Goal: Contribute content: Contribute content

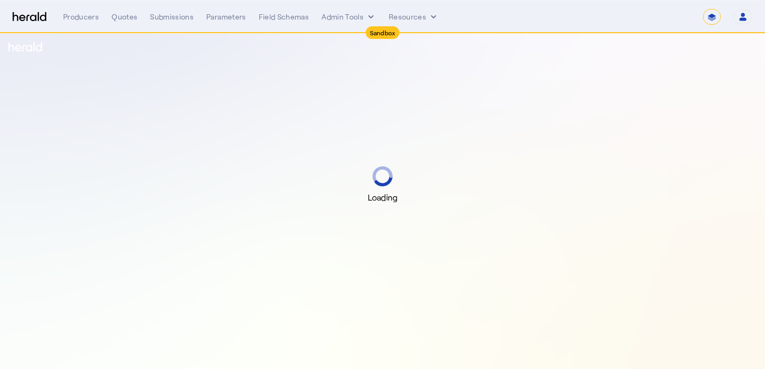
select select "*******"
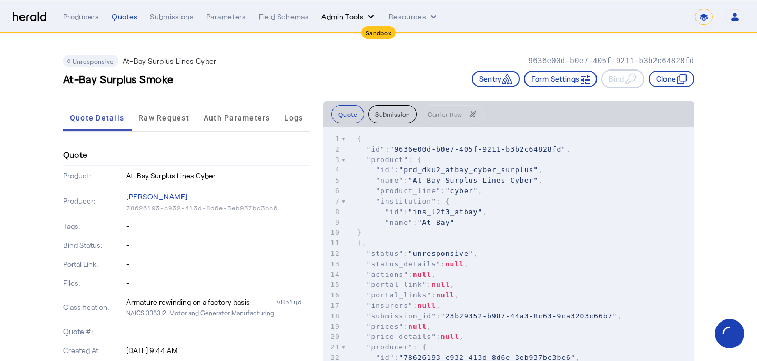
click at [335, 18] on button "Admin Tools" at bounding box center [348, 17] width 55 height 11
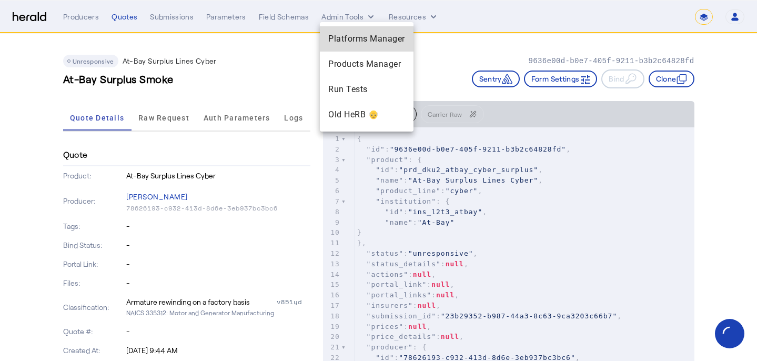
click at [341, 45] on div "Platforms Manager" at bounding box center [367, 38] width 94 height 25
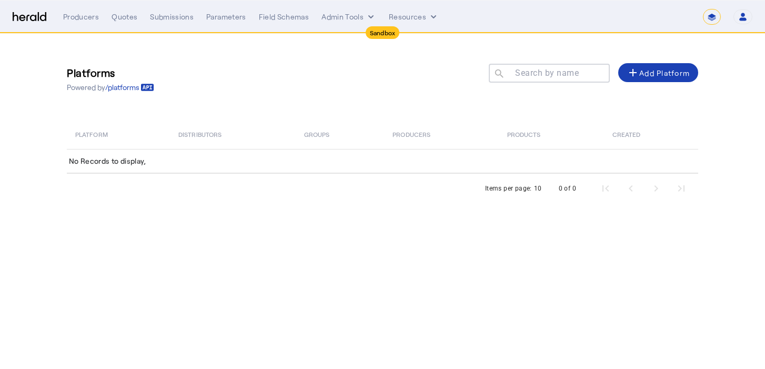
click at [341, 45] on div "Platforms Powered by /platforms Search by name search add Add Platform Platform…" at bounding box center [382, 129] width 673 height 190
click at [351, 4] on nav "**********" at bounding box center [382, 17] width 765 height 33
click at [348, 9] on div "**********" at bounding box center [407, 17] width 689 height 16
click at [20, 18] on img at bounding box center [30, 17] width 34 height 10
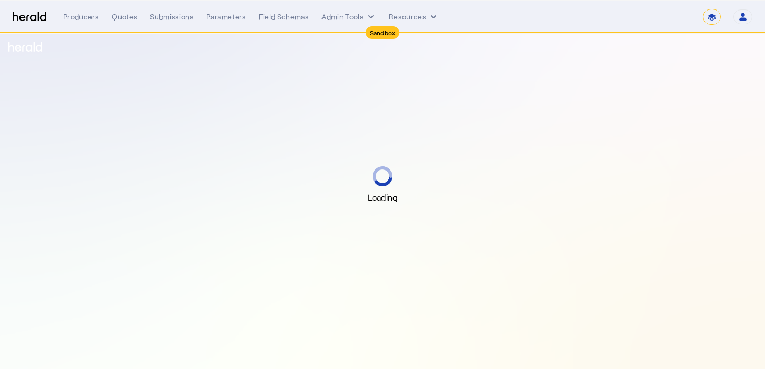
select select "*******"
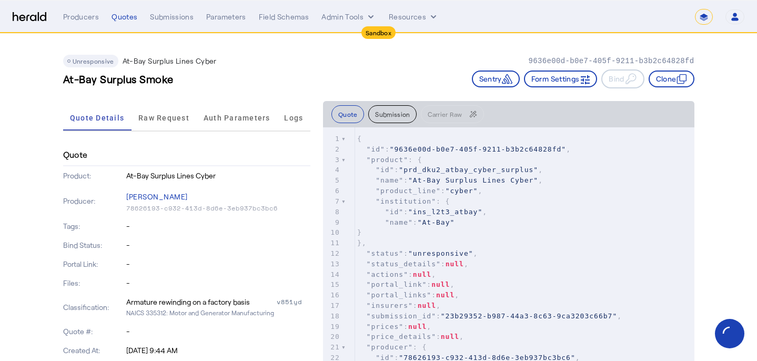
click at [301, 39] on div "Unresponsive At-Bay Surplus Lines Cyber 9636e00d-b0e7-405f-9211-b3b2c64828fd At…" at bounding box center [378, 67] width 631 height 67
click at [363, 13] on button "Admin Tools" at bounding box center [348, 17] width 55 height 11
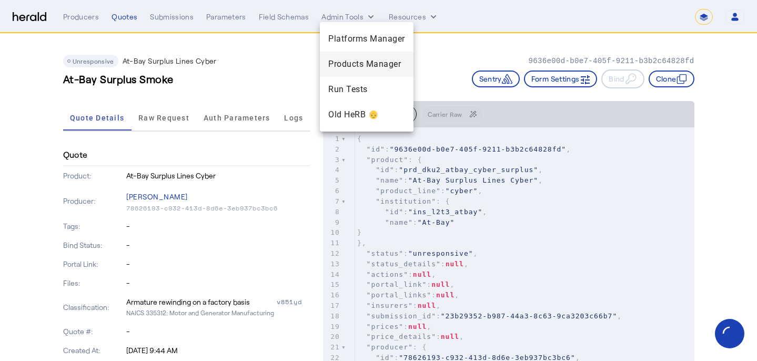
click at [373, 64] on span "Products Manager" at bounding box center [366, 64] width 77 height 13
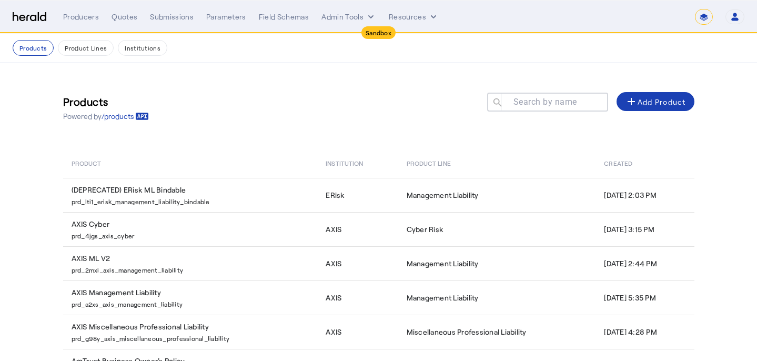
click at [344, 124] on div "Products Powered by /products Search by name search add Add Product" at bounding box center [378, 108] width 631 height 48
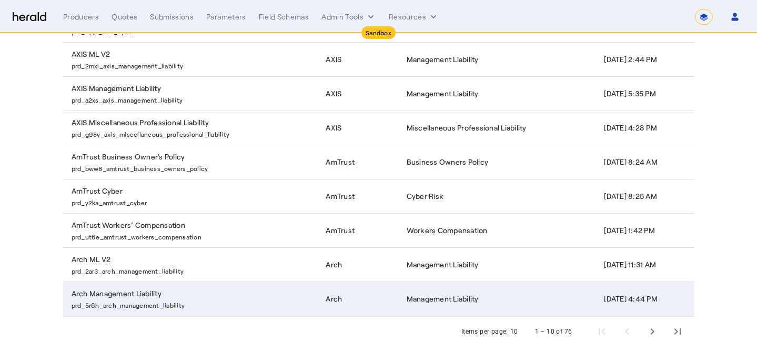
scroll to position [210, 0]
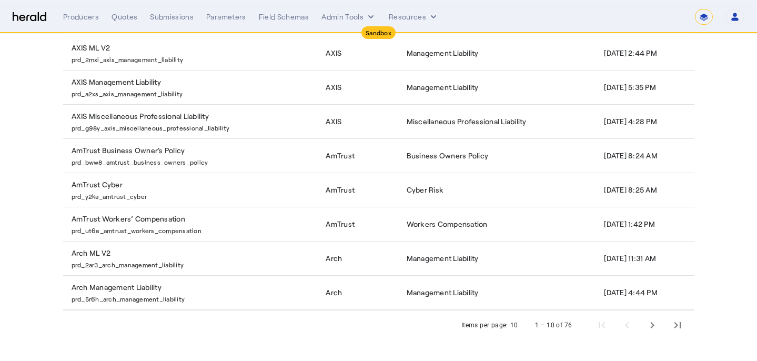
click at [642, 326] on div "1 – 10 of 76" at bounding box center [606, 324] width 168 height 25
click at [645, 324] on span "Next page" at bounding box center [652, 324] width 25 height 25
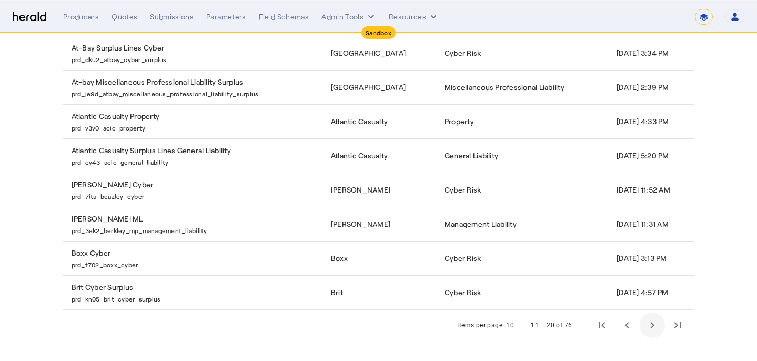
click at [646, 324] on span "Next page" at bounding box center [652, 324] width 25 height 25
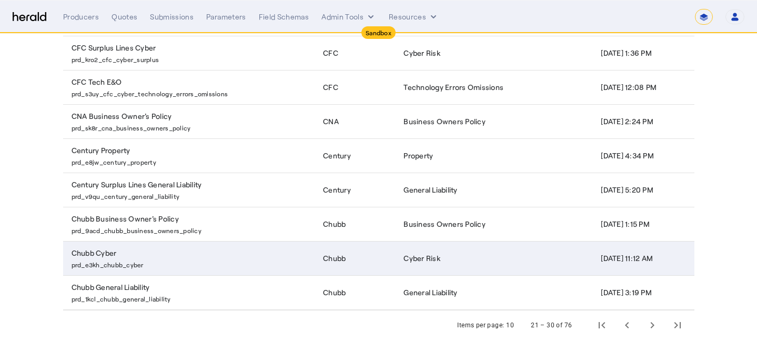
click at [255, 259] on p "prd_e3kh_chubb_cyber" at bounding box center [191, 263] width 239 height 11
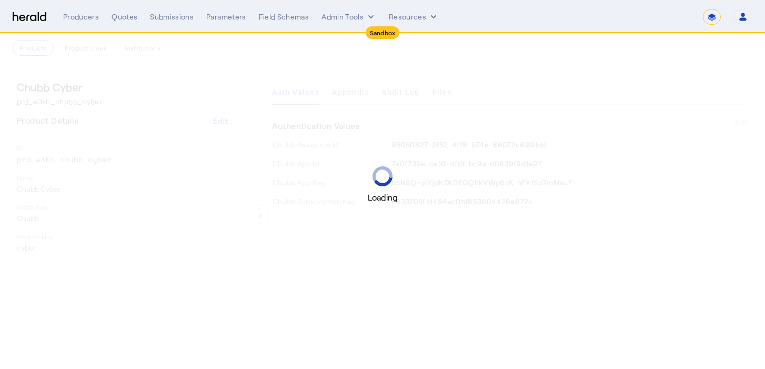
click at [519, 81] on div "Loading" at bounding box center [382, 184] width 765 height 369
click at [450, 93] on div "Loading" at bounding box center [382, 184] width 765 height 369
click at [511, 87] on div "Loading" at bounding box center [382, 184] width 765 height 369
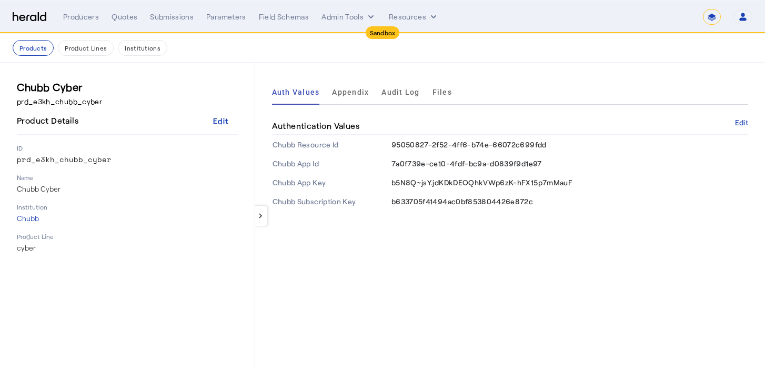
click at [511, 87] on div "Auth Values Appendix Audit Log Files" at bounding box center [510, 91] width 476 height 25
click at [443, 93] on span "Files" at bounding box center [441, 91] width 19 height 7
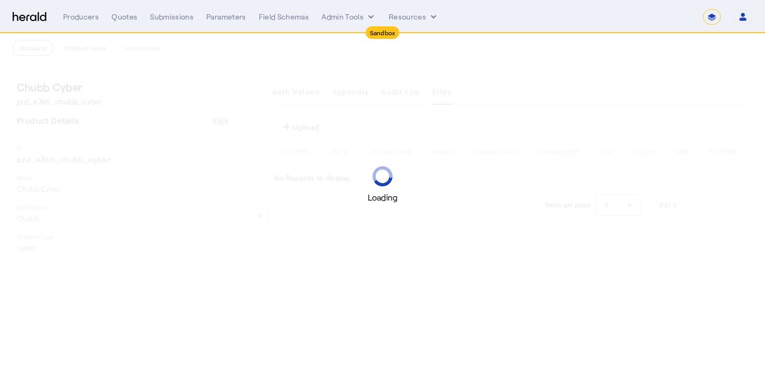
click at [604, 68] on div "Loading" at bounding box center [382, 184] width 765 height 369
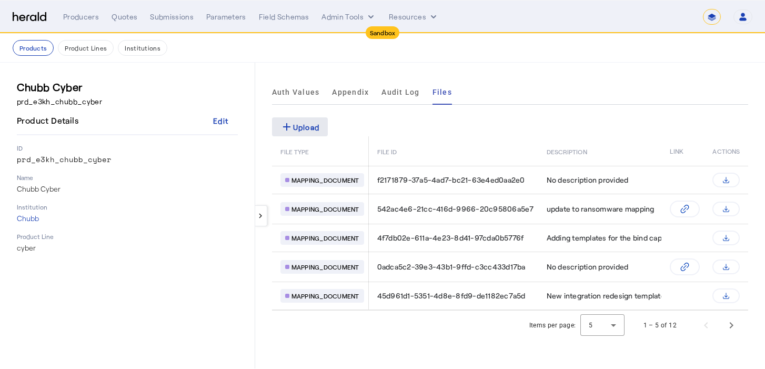
click at [308, 131] on div "add Upload" at bounding box center [299, 126] width 39 height 13
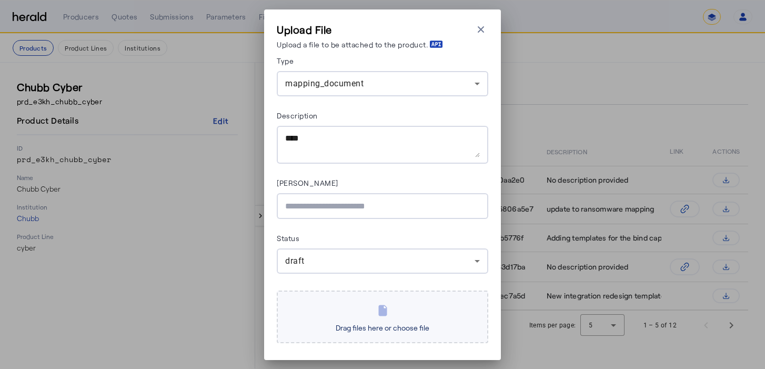
click at [381, 322] on span "Drag files here or choose file" at bounding box center [382, 327] width 102 height 17
click at [0, 0] on input "Drag files here or choose file" at bounding box center [0, 0] width 0 height 0
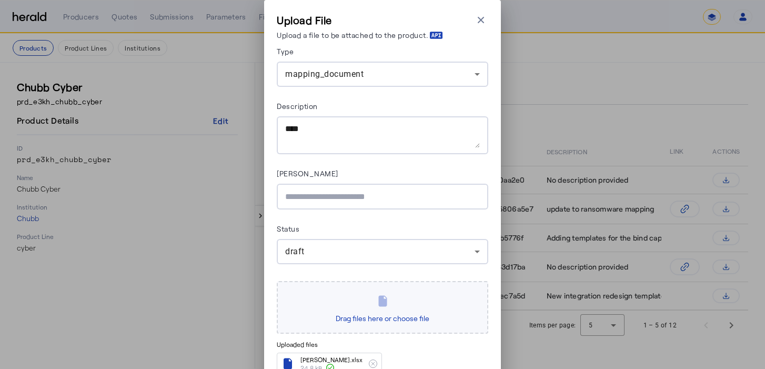
click at [401, 155] on div "Type mapping_document Description Asana Link Status draft Drag files here or ch…" at bounding box center [382, 226] width 211 height 363
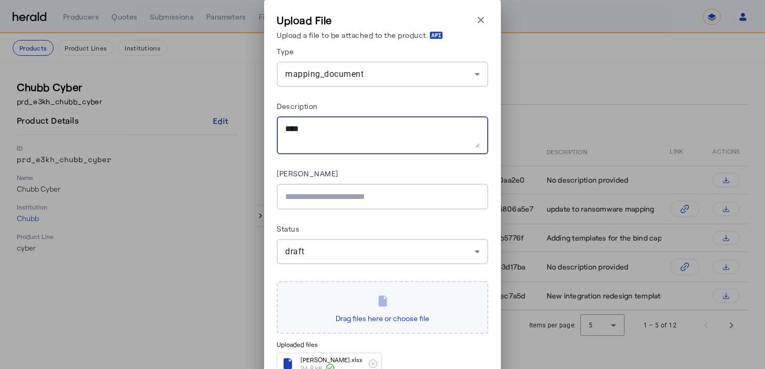
click at [378, 140] on textarea "Description" at bounding box center [382, 135] width 195 height 25
type textarea "*"
type textarea "**********"
drag, startPoint x: 379, startPoint y: 97, endPoint x: 365, endPoint y: 135, distance: 40.3
click at [379, 99] on div "Type mapping_document Description Asana Link Status draft Drag files here or ch…" at bounding box center [382, 226] width 211 height 363
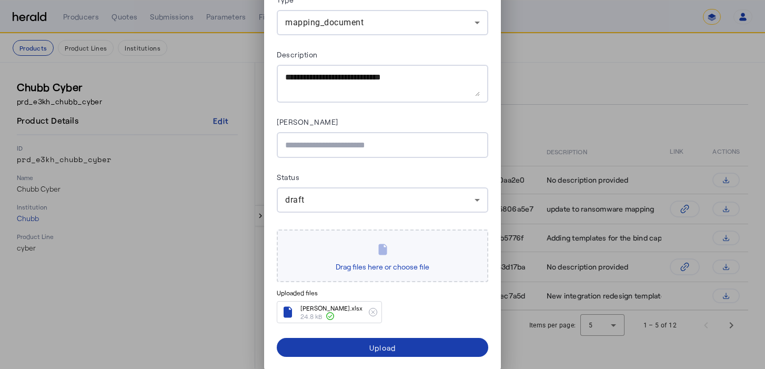
click at [336, 346] on span "submit" at bounding box center [382, 347] width 211 height 25
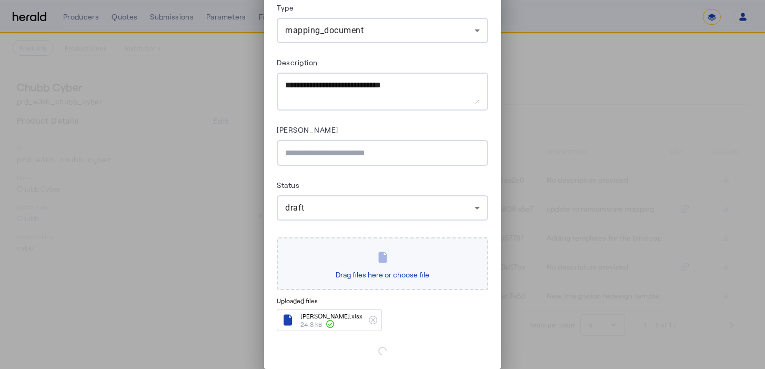
scroll to position [43, 0]
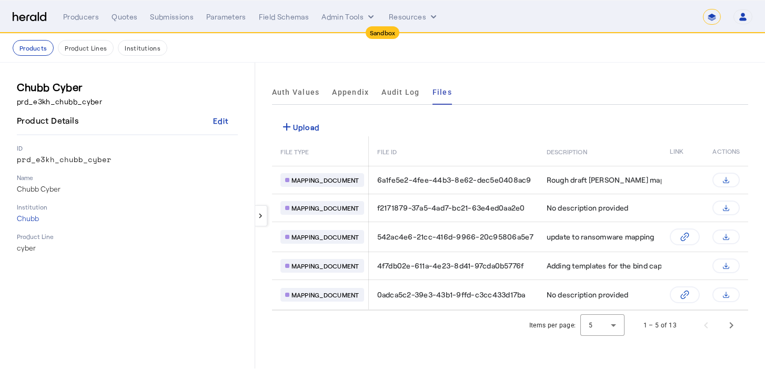
click at [534, 73] on div "keyboard_arrow_left Auth Values Appendix Audit Log Files add Upload FILE TYPE F…" at bounding box center [510, 216] width 510 height 306
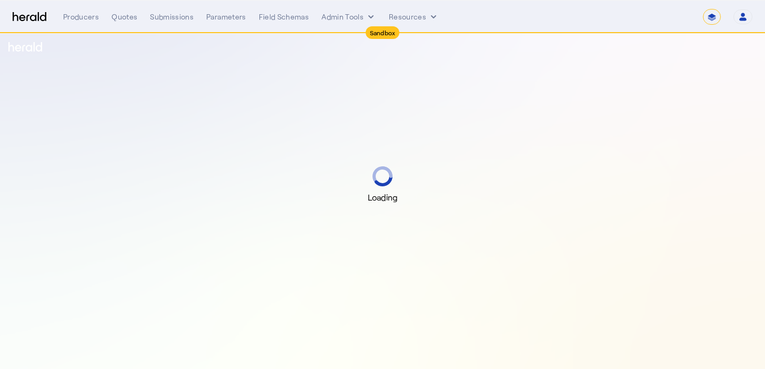
select select "*******"
